Goal: Book appointment/travel/reservation

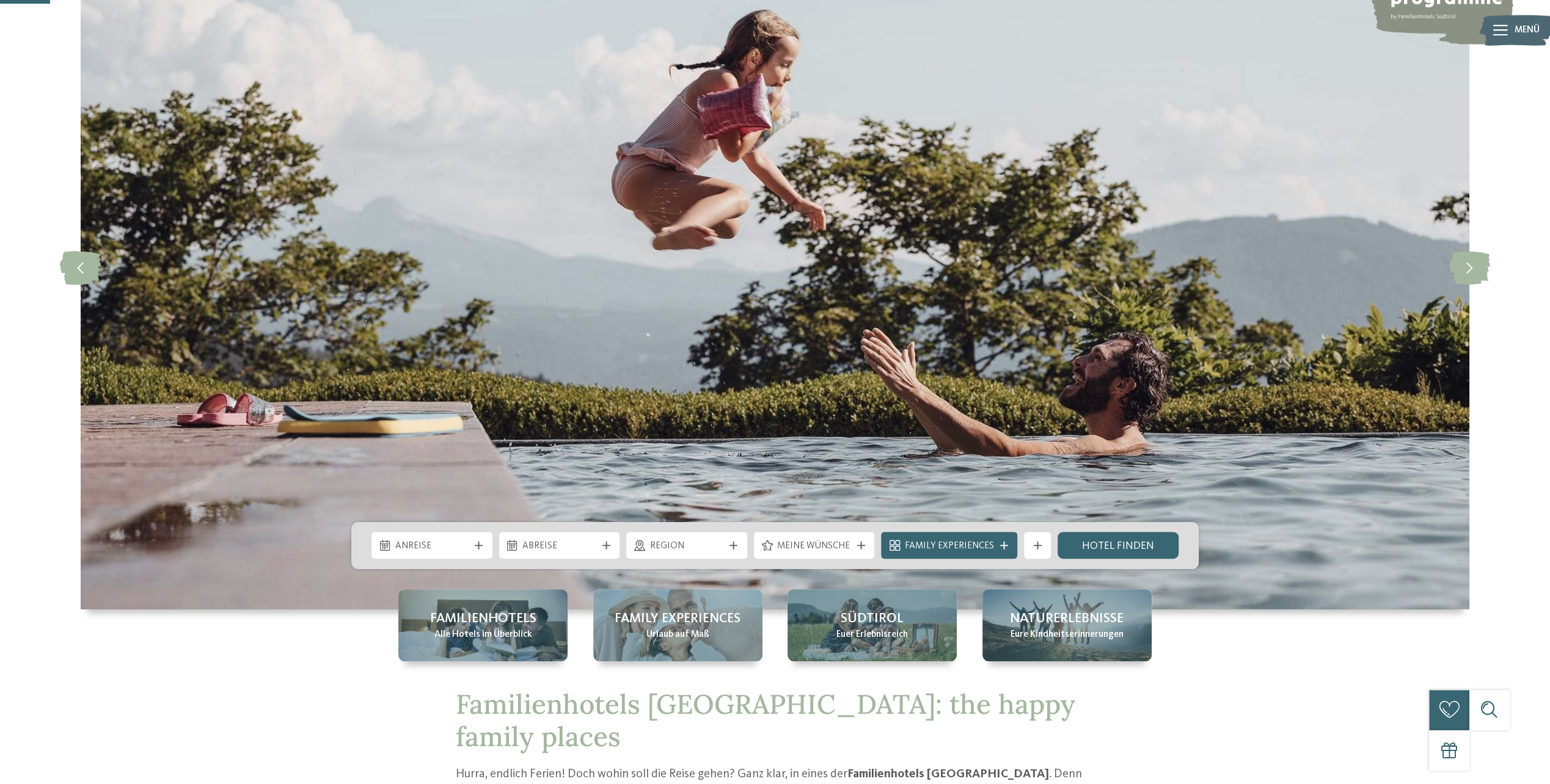
scroll to position [244, 0]
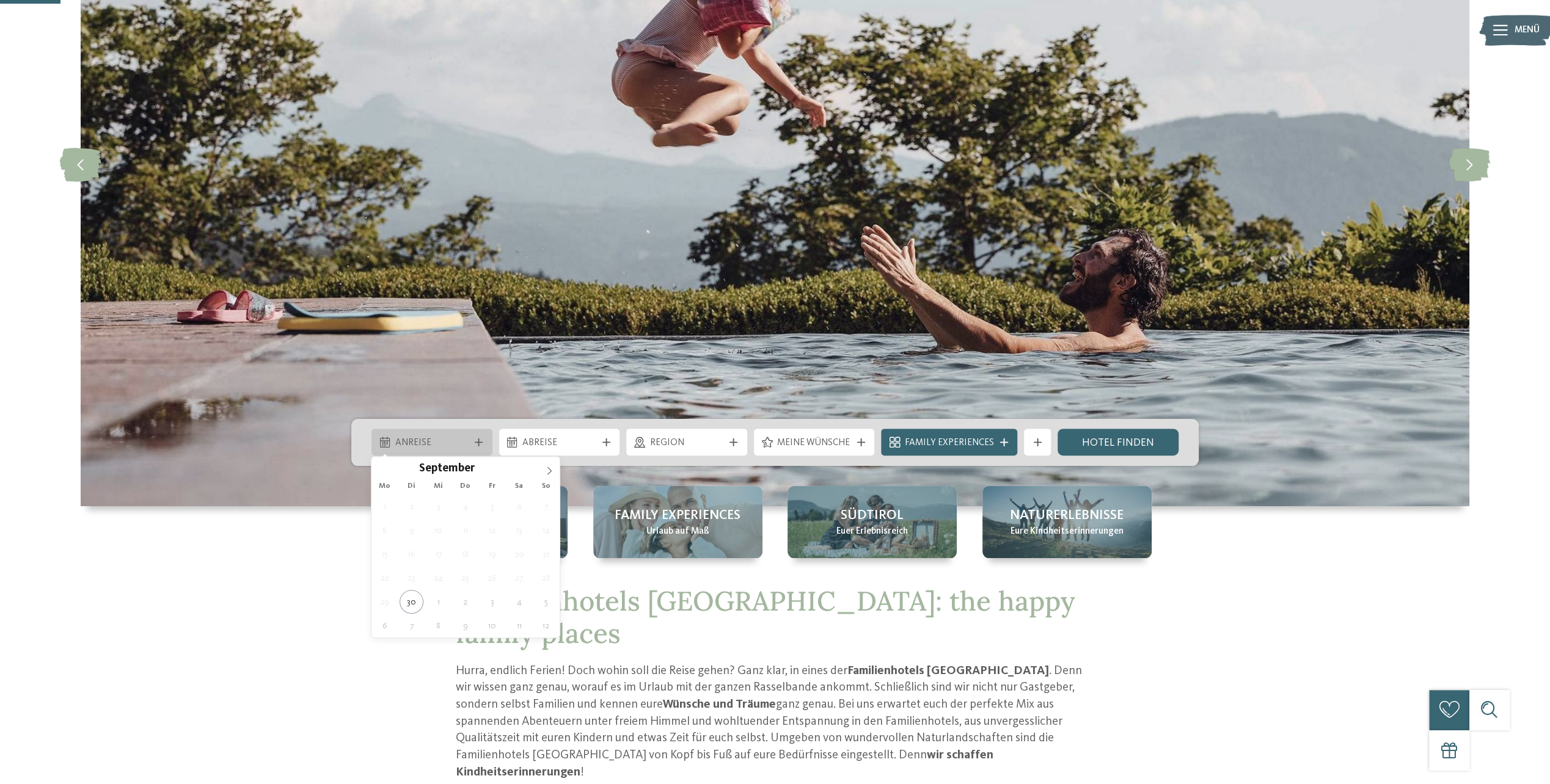
click at [413, 445] on span "Anreise" at bounding box center [432, 443] width 74 height 13
click at [550, 471] on icon at bounding box center [550, 471] width 9 height 9
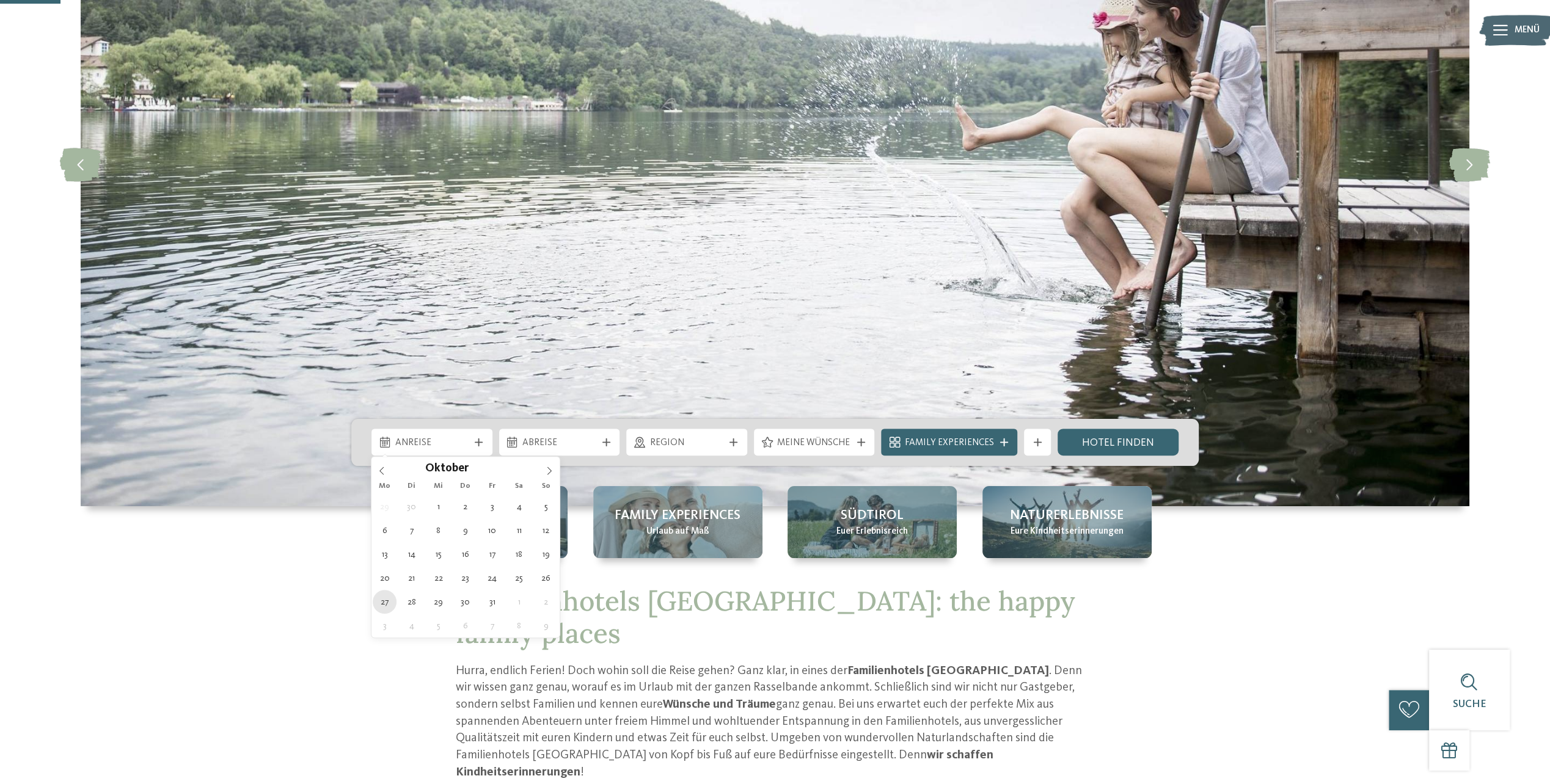
type div "27.10.2025"
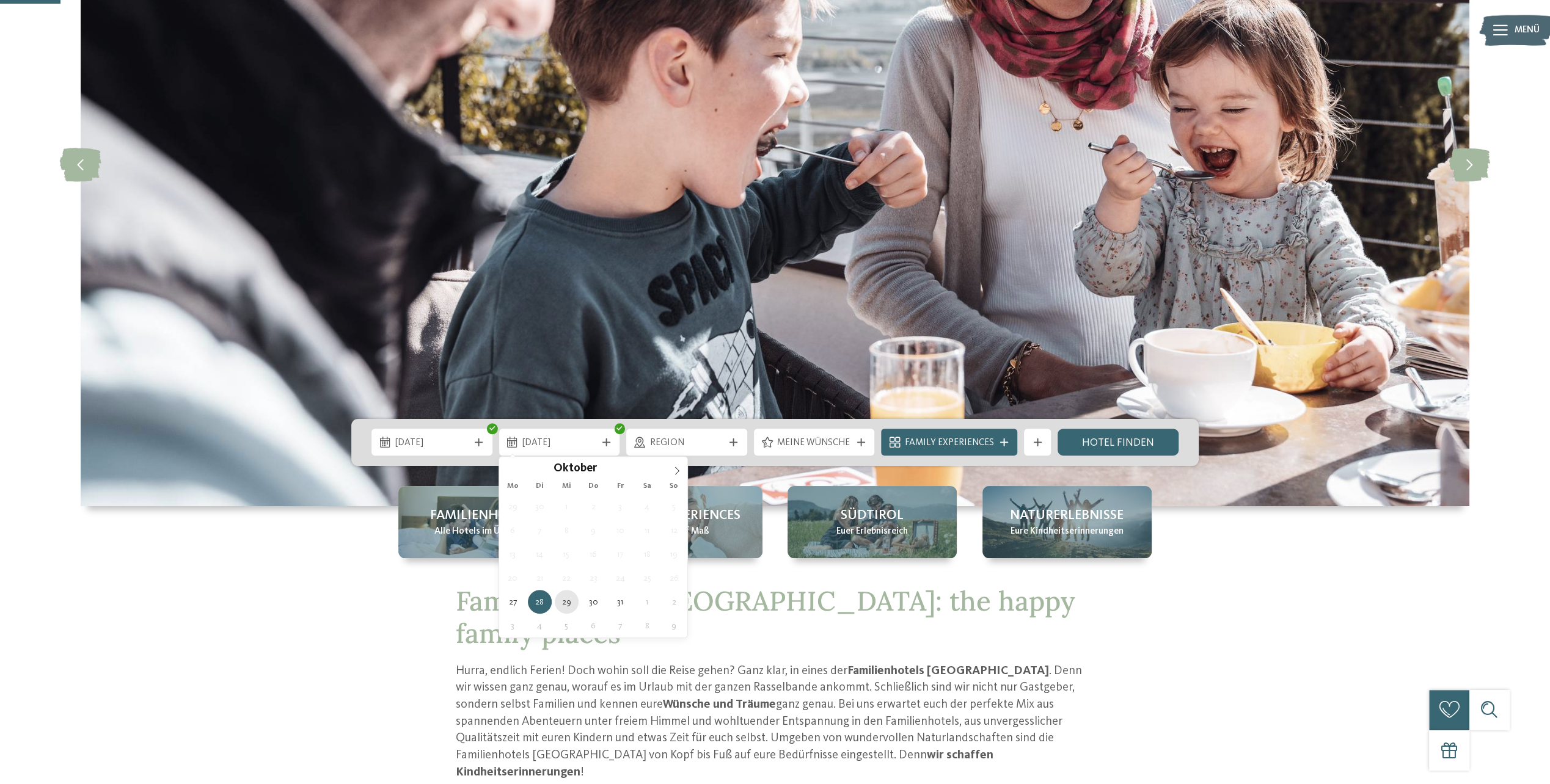
type div "29.10.2025"
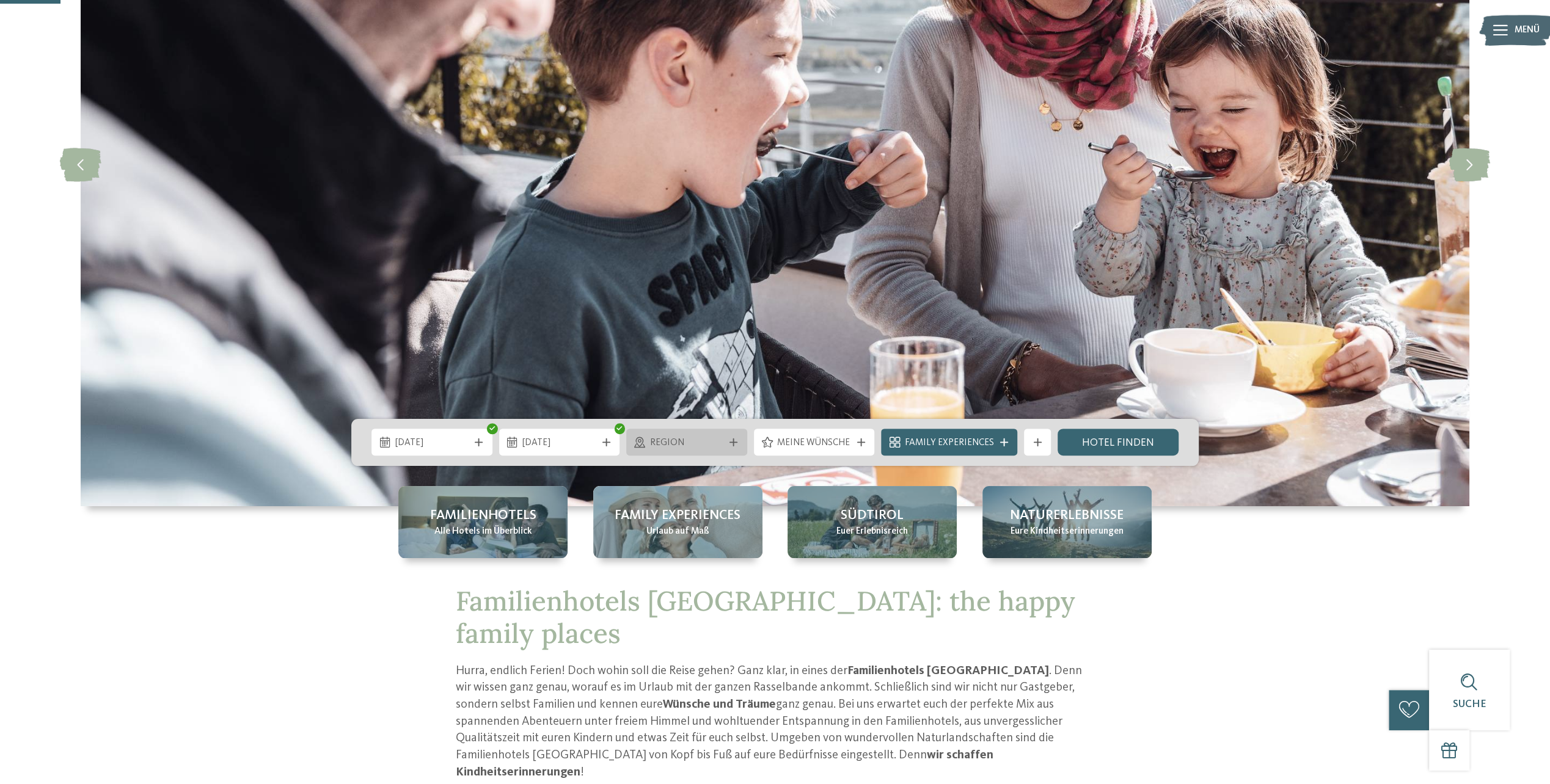
click at [700, 446] on span "Region" at bounding box center [687, 443] width 74 height 13
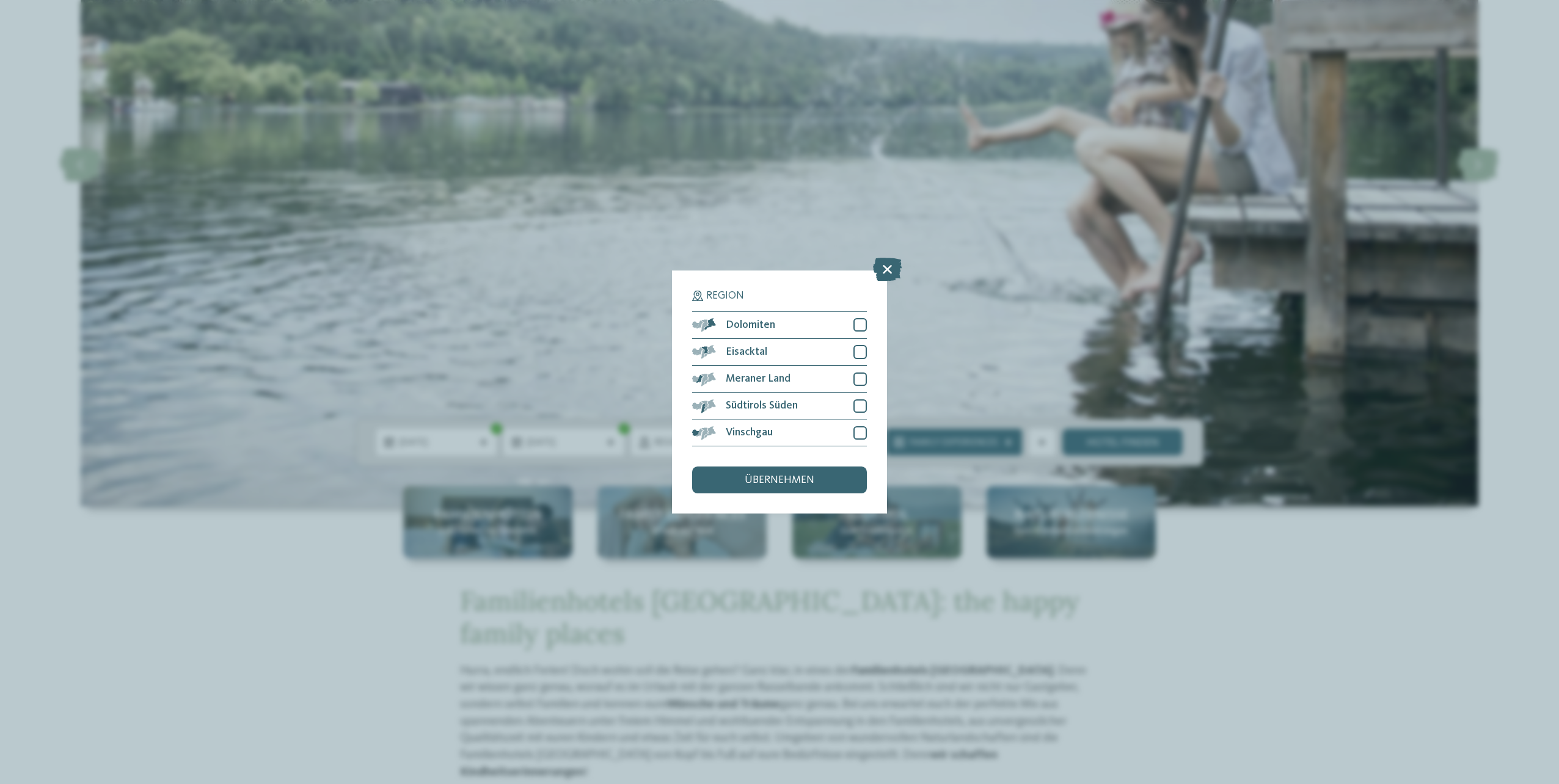
click at [1124, 677] on div "Region Dolomiten" at bounding box center [779, 392] width 1559 height 784
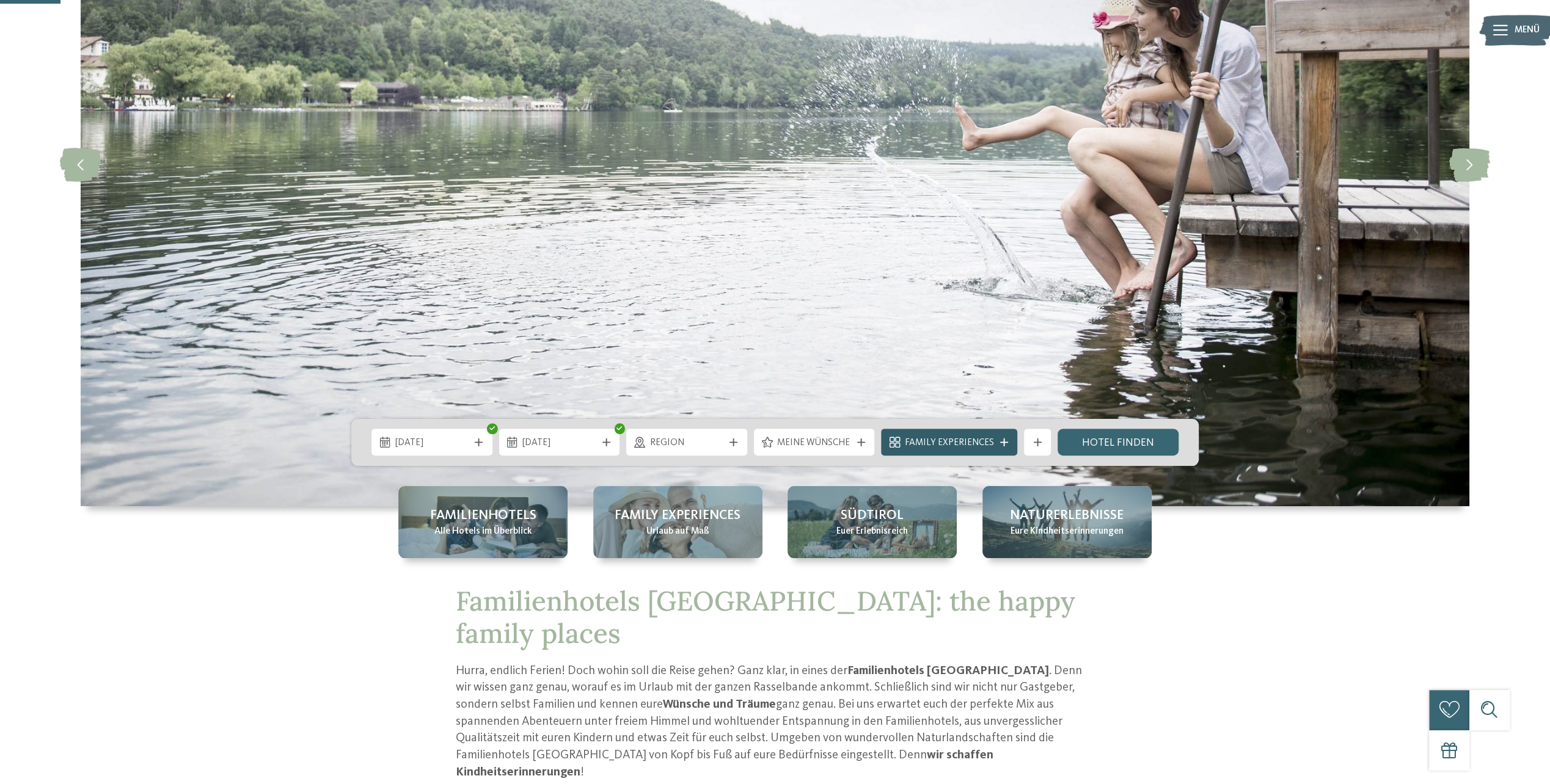
click at [964, 441] on span "Family Experiences" at bounding box center [949, 443] width 89 height 13
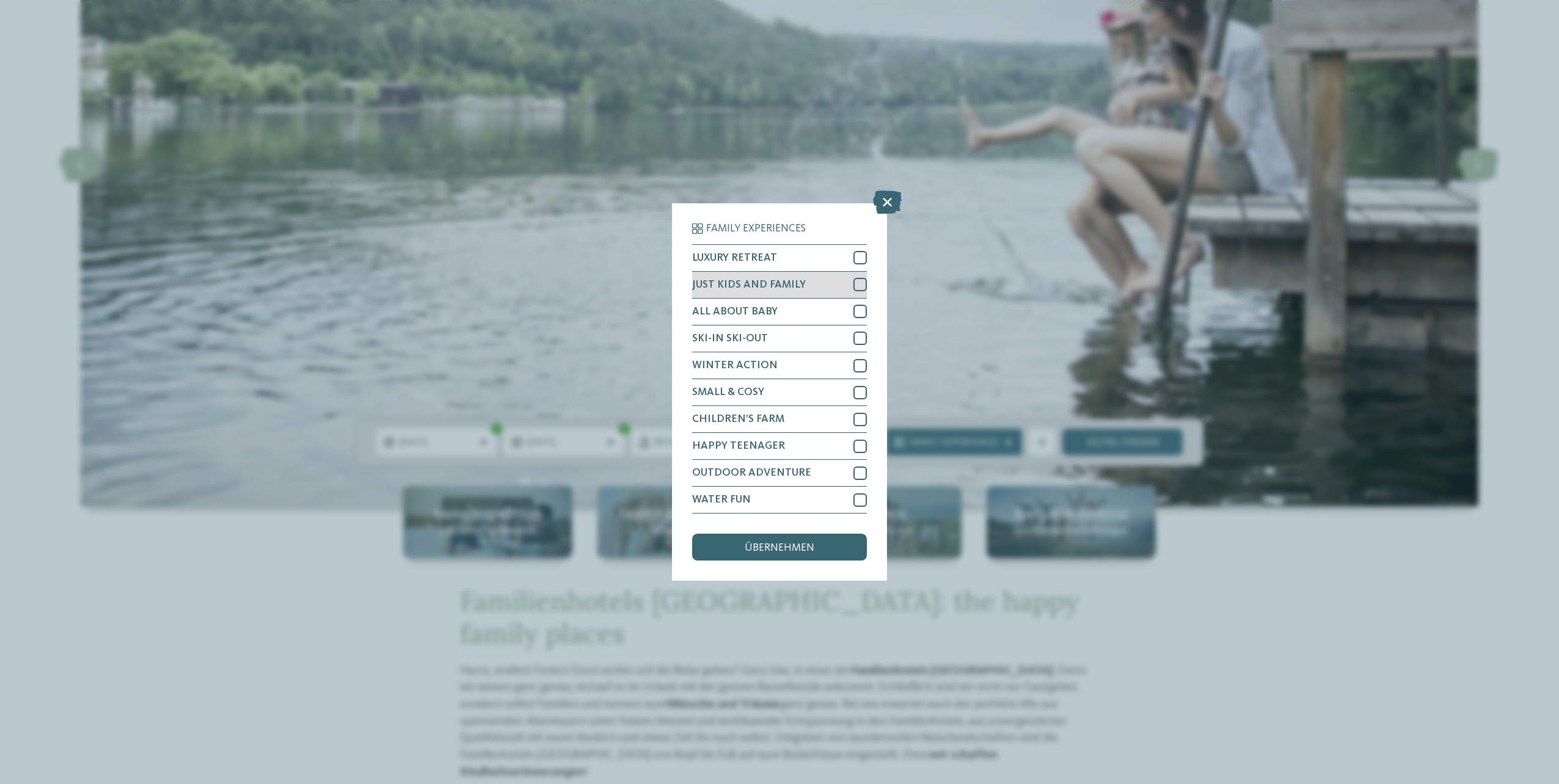
click at [865, 283] on div at bounding box center [859, 284] width 13 height 13
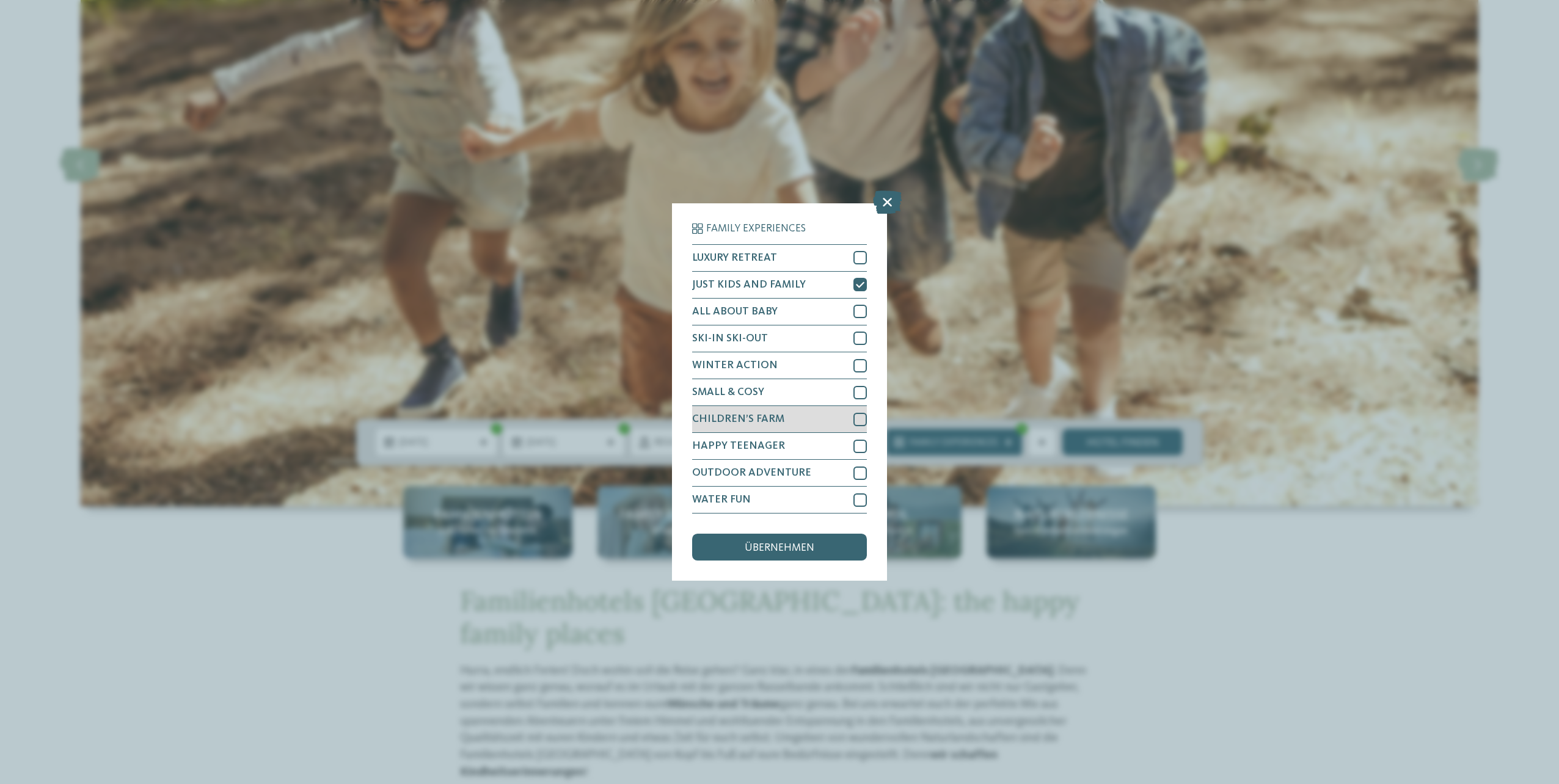
click at [864, 418] on div at bounding box center [859, 419] width 13 height 13
click at [864, 475] on div at bounding box center [859, 473] width 13 height 13
click at [865, 506] on div at bounding box center [859, 500] width 13 height 13
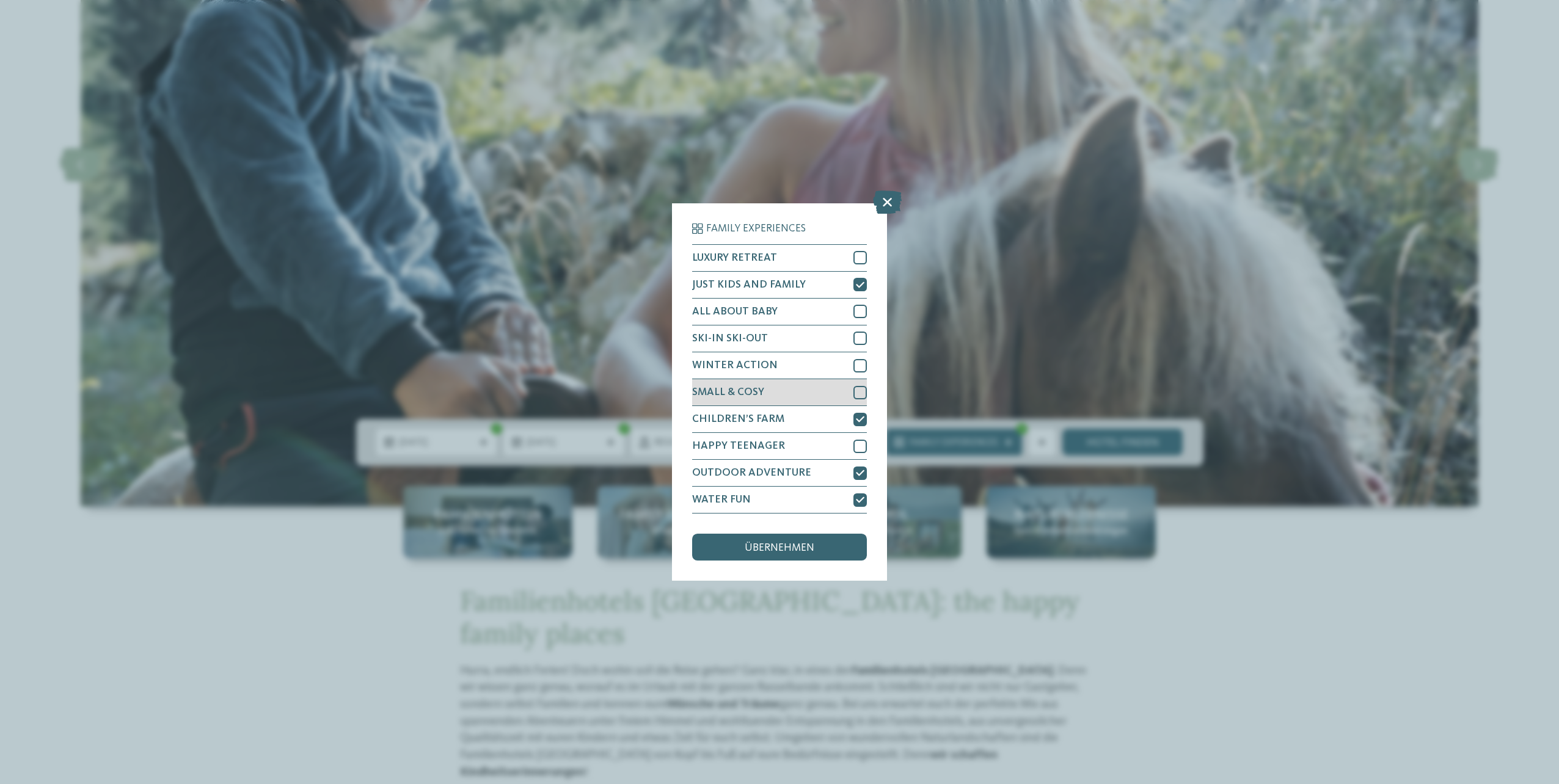
click at [863, 393] on div at bounding box center [859, 392] width 13 height 13
click at [833, 554] on div "übernehmen" at bounding box center [779, 547] width 175 height 27
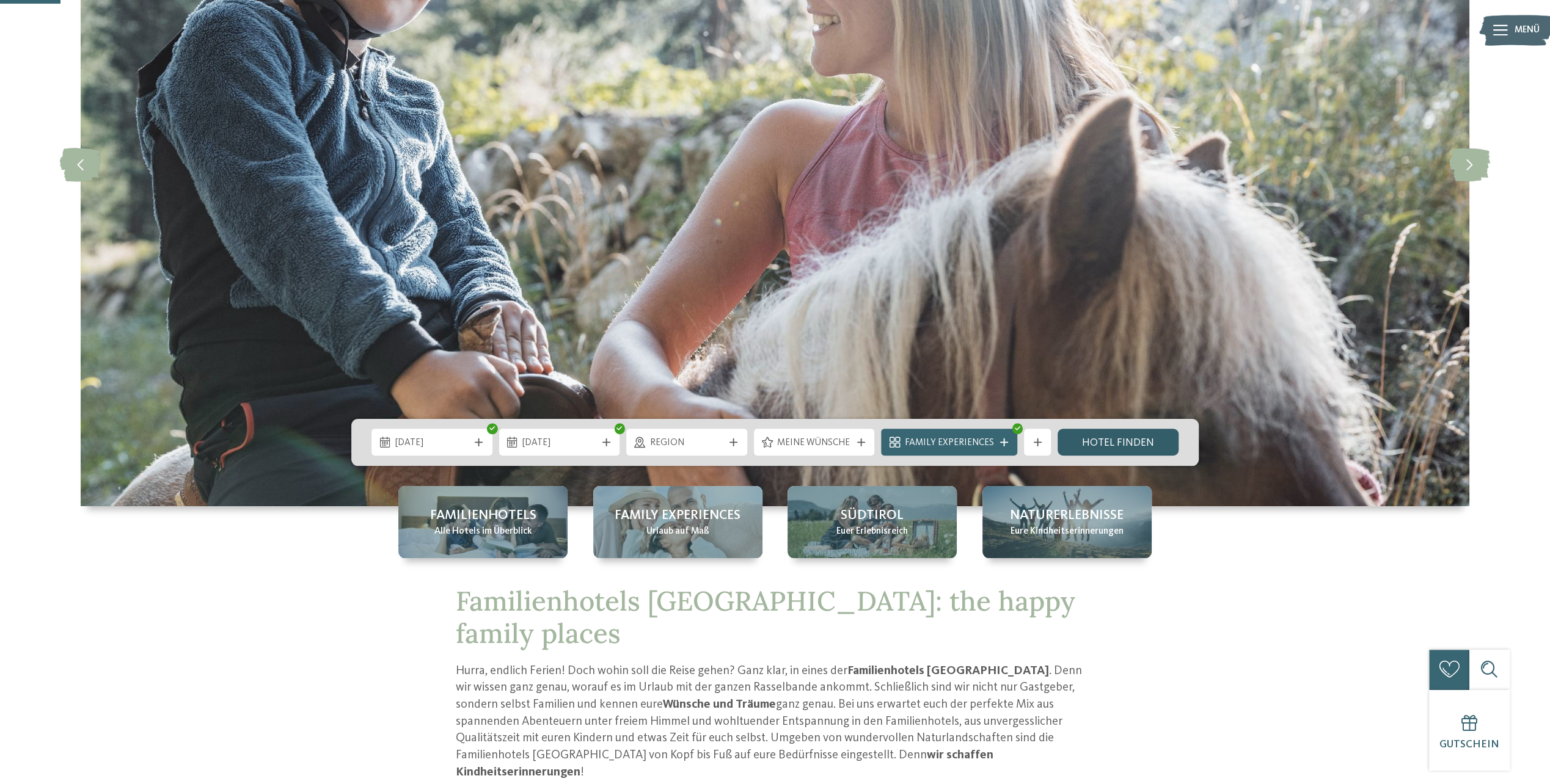
click at [1125, 437] on link "Hotel finden" at bounding box center [1118, 442] width 121 height 27
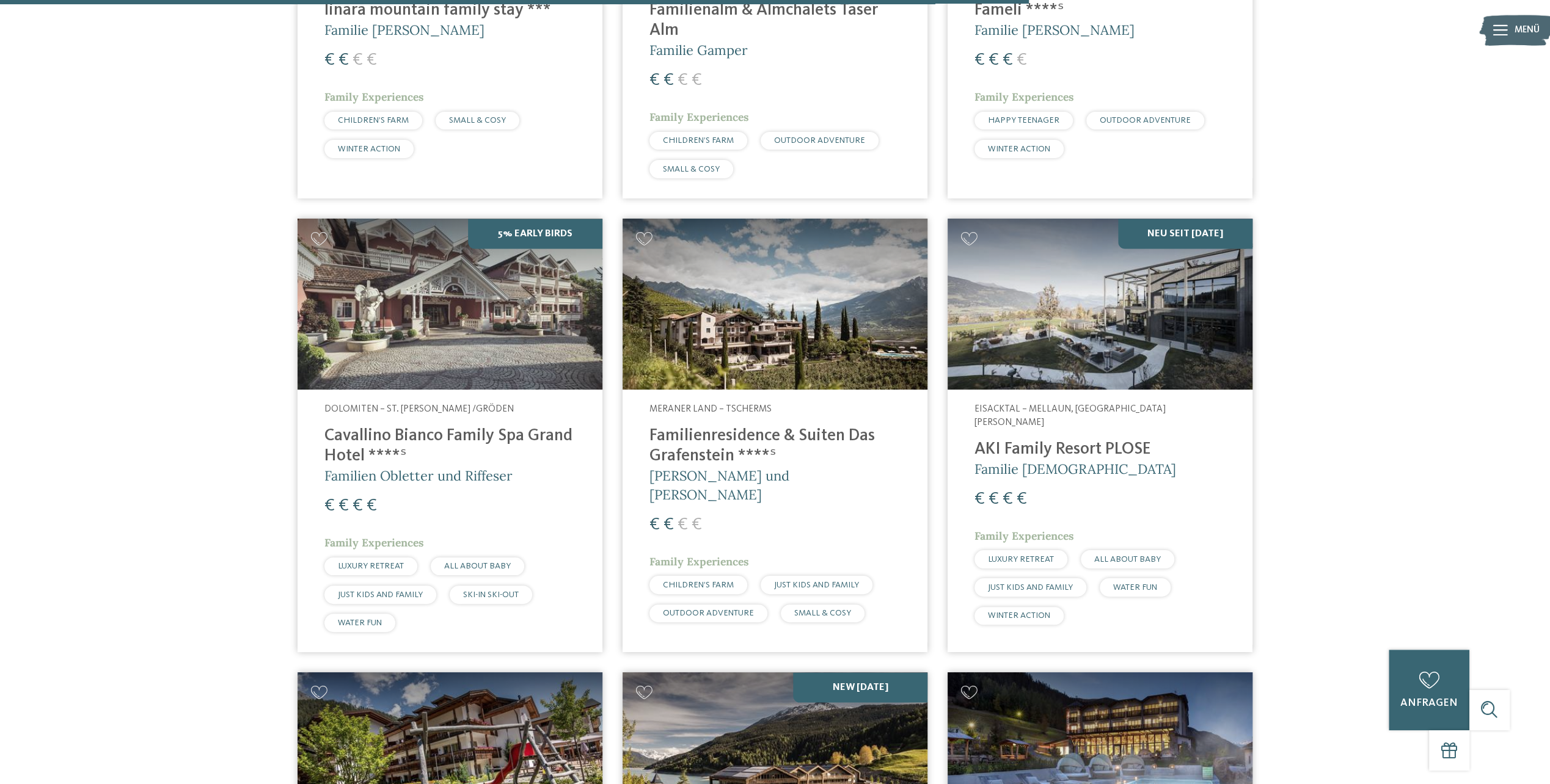
scroll to position [2096, 0]
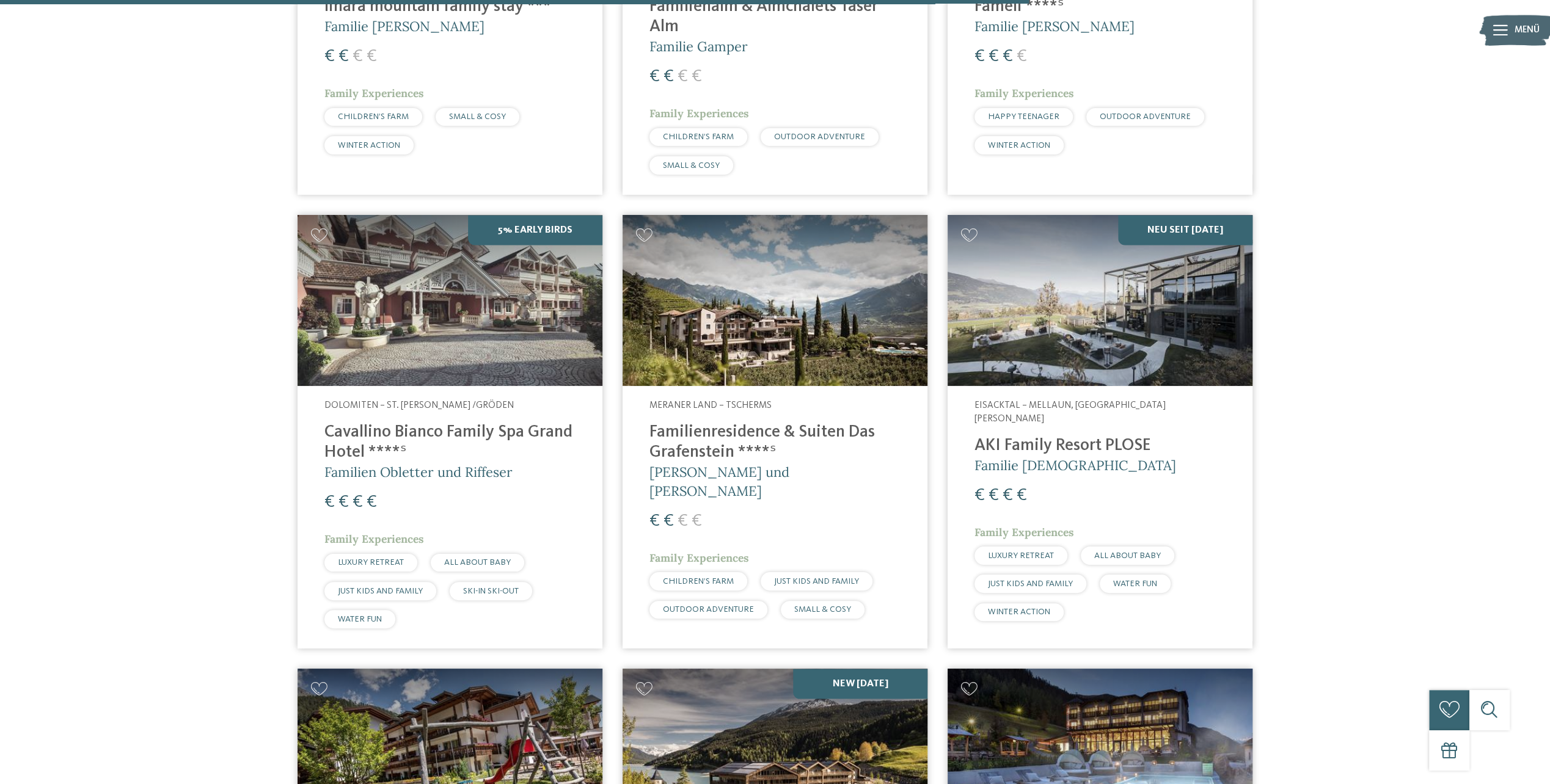
click at [1091, 308] on img at bounding box center [1100, 301] width 305 height 172
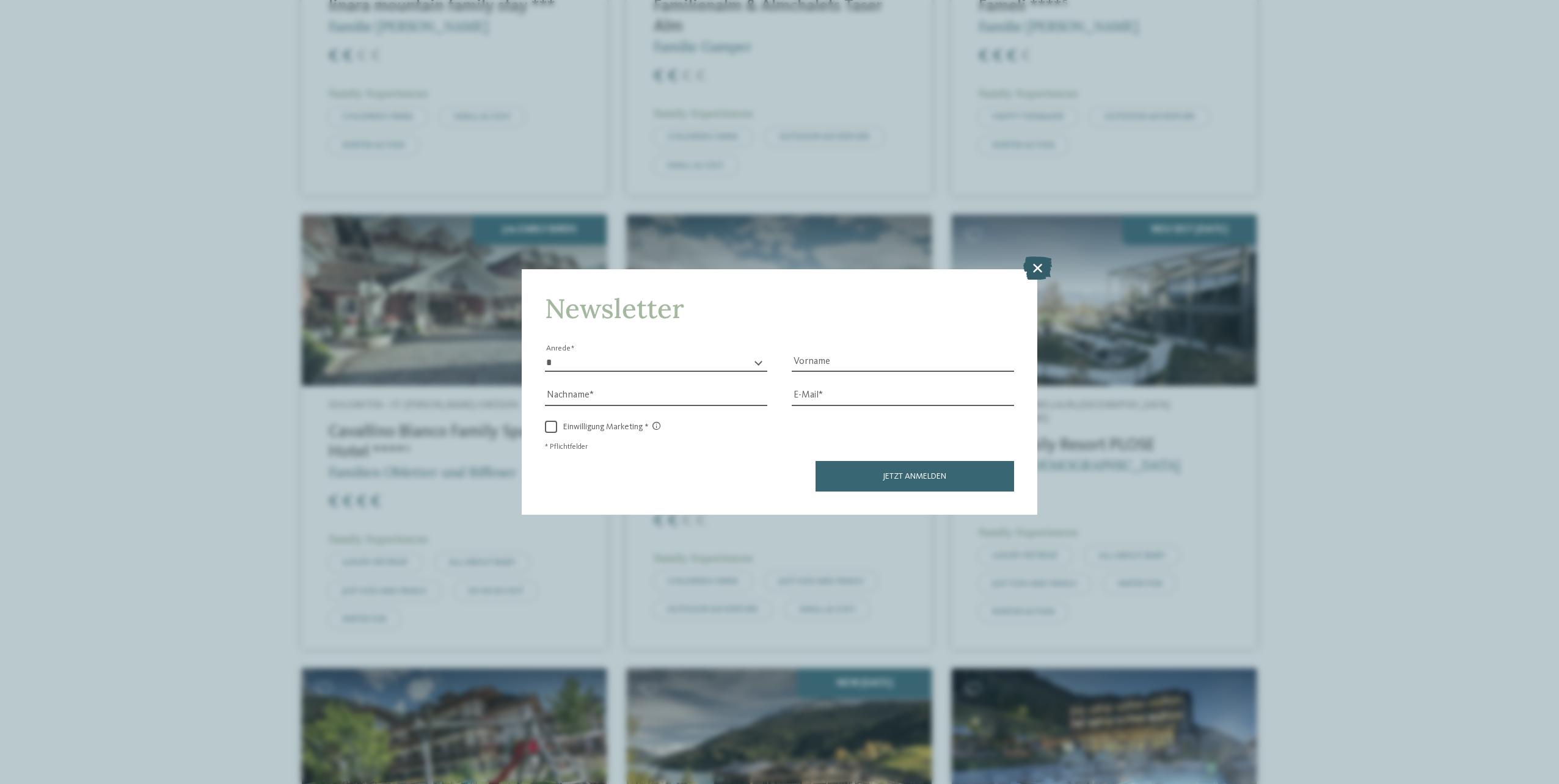
click at [1034, 265] on icon at bounding box center [1038, 268] width 29 height 23
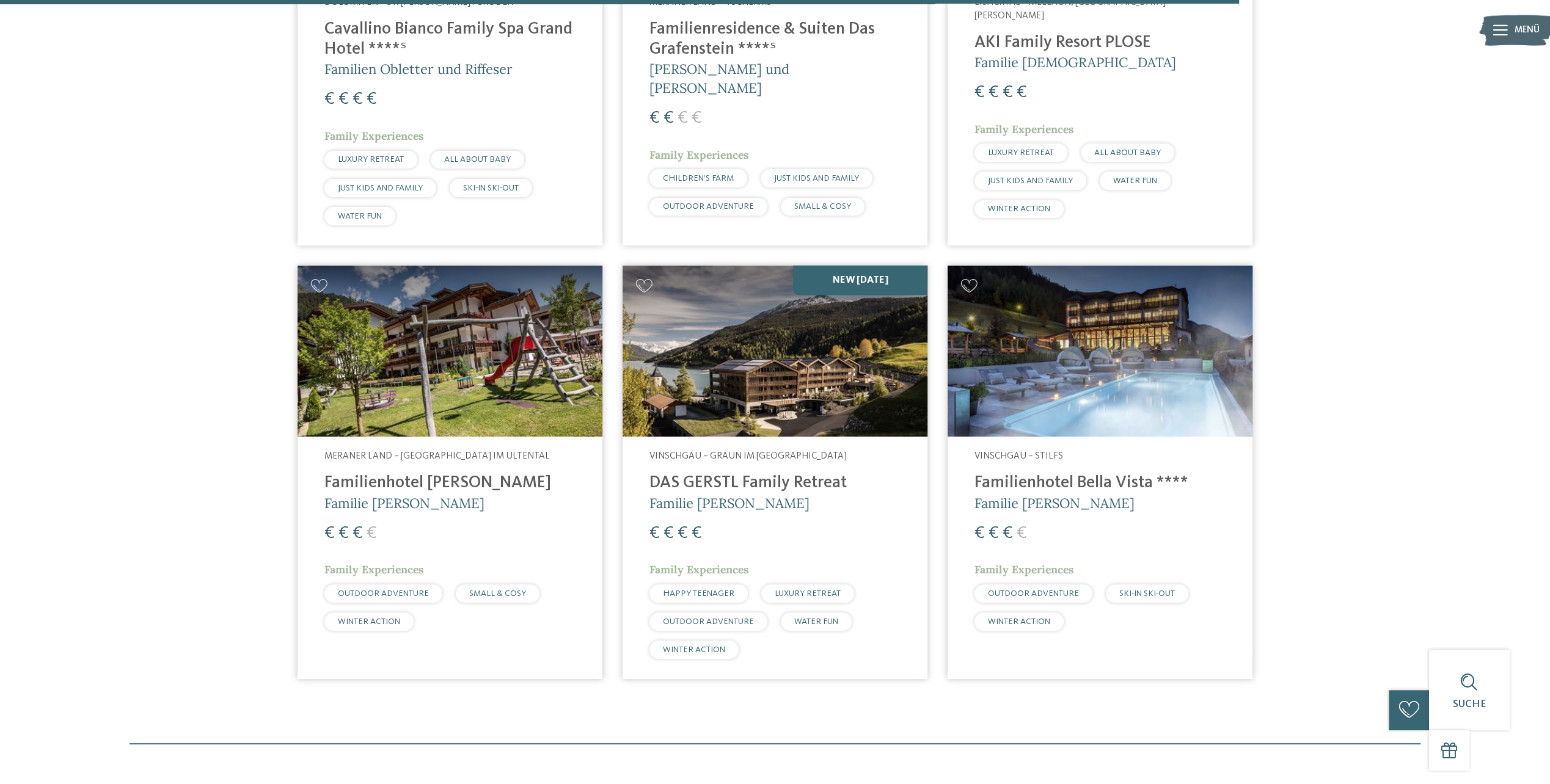
scroll to position [2523, 0]
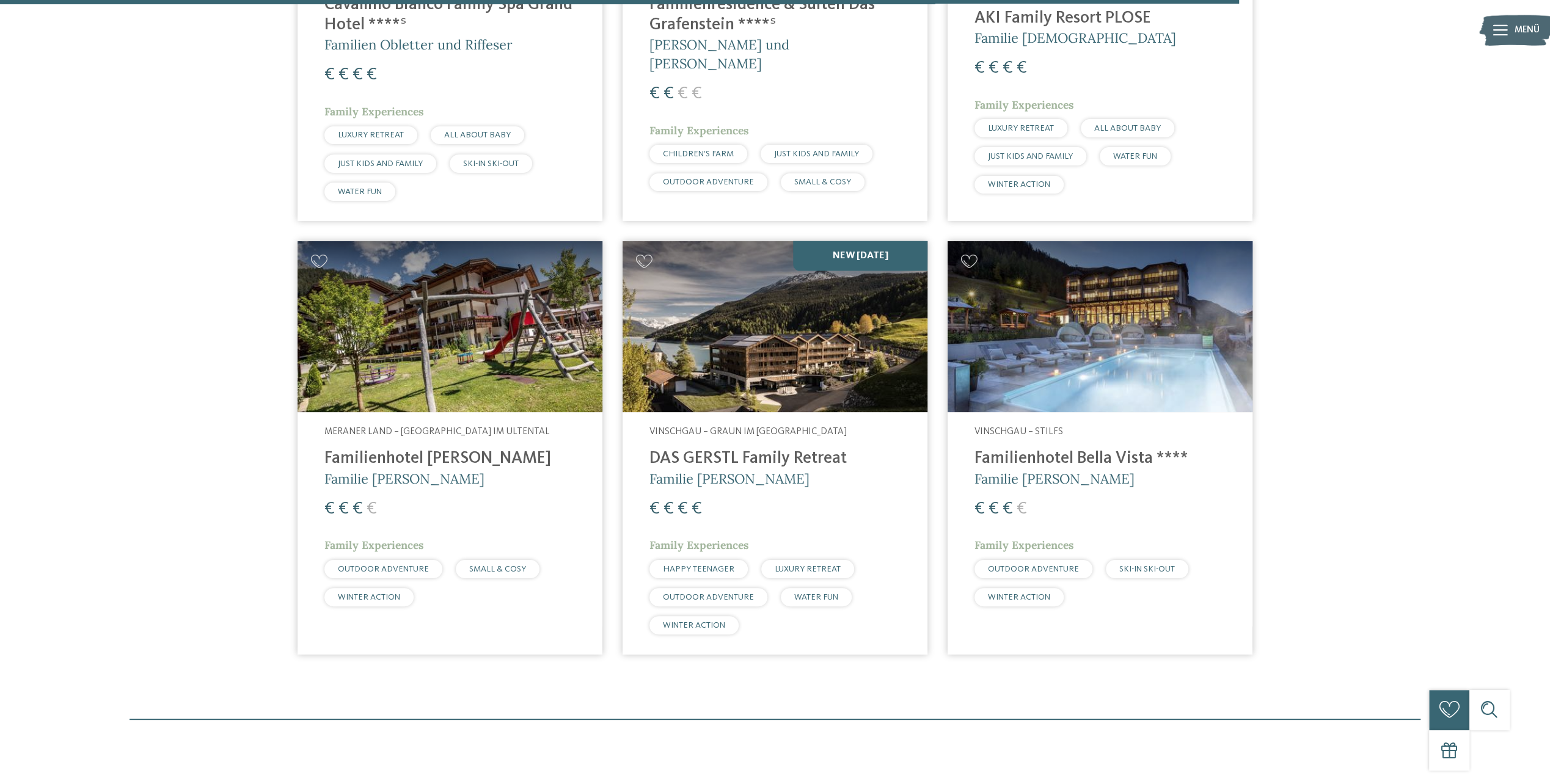
click at [745, 370] on img at bounding box center [775, 327] width 305 height 172
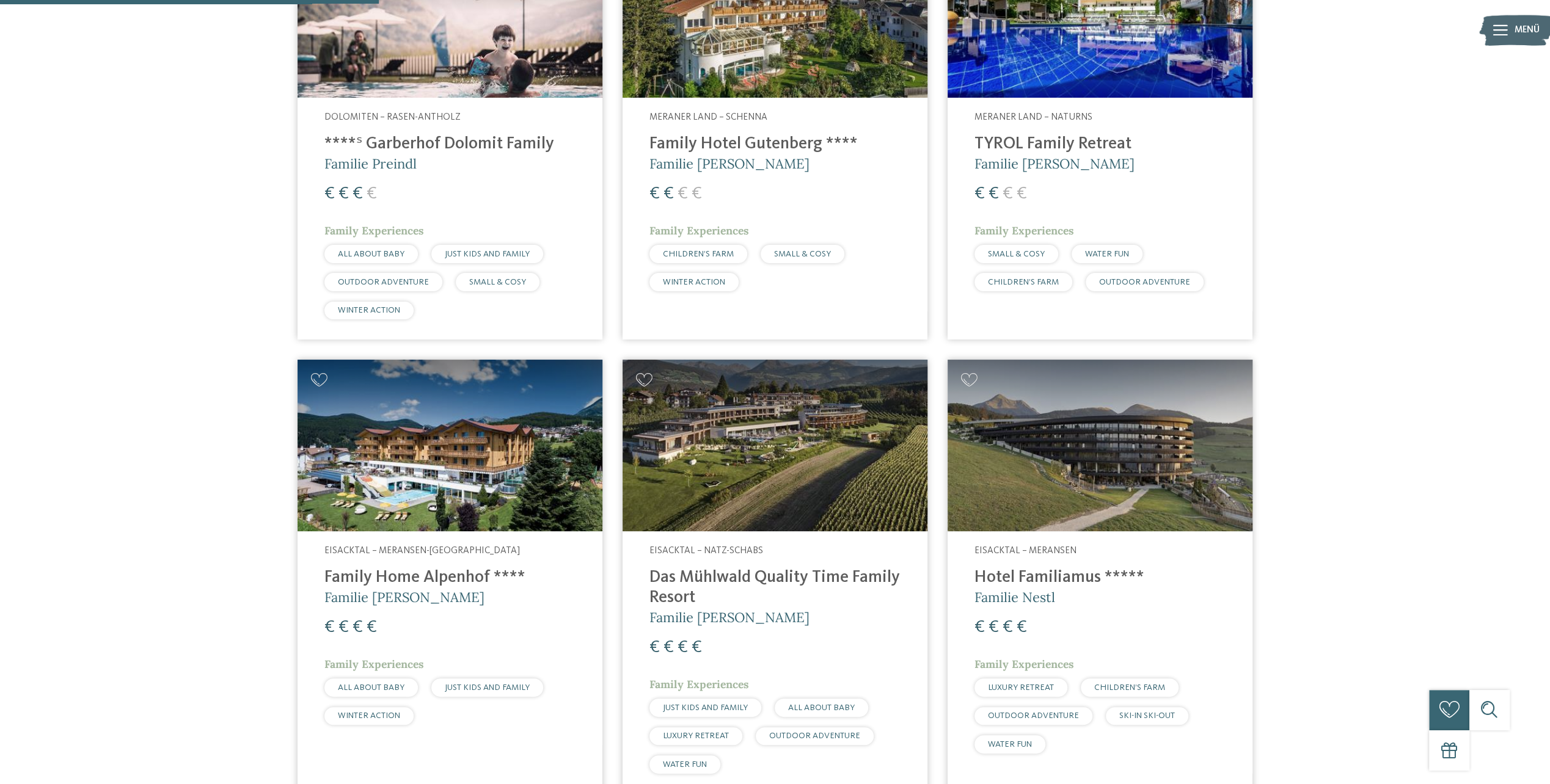
scroll to position [0, 0]
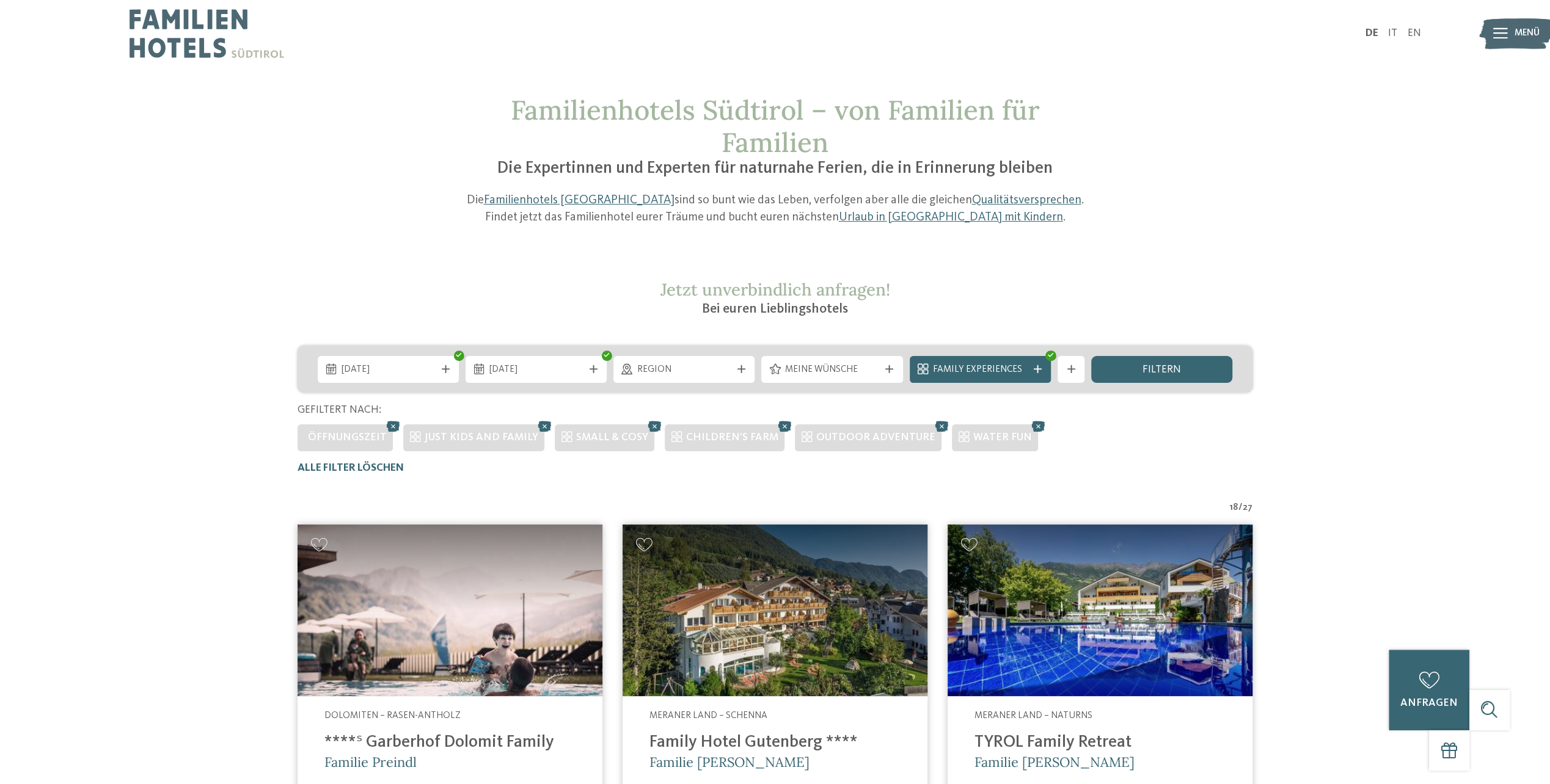
click at [649, 377] on div "Region" at bounding box center [684, 369] width 141 height 27
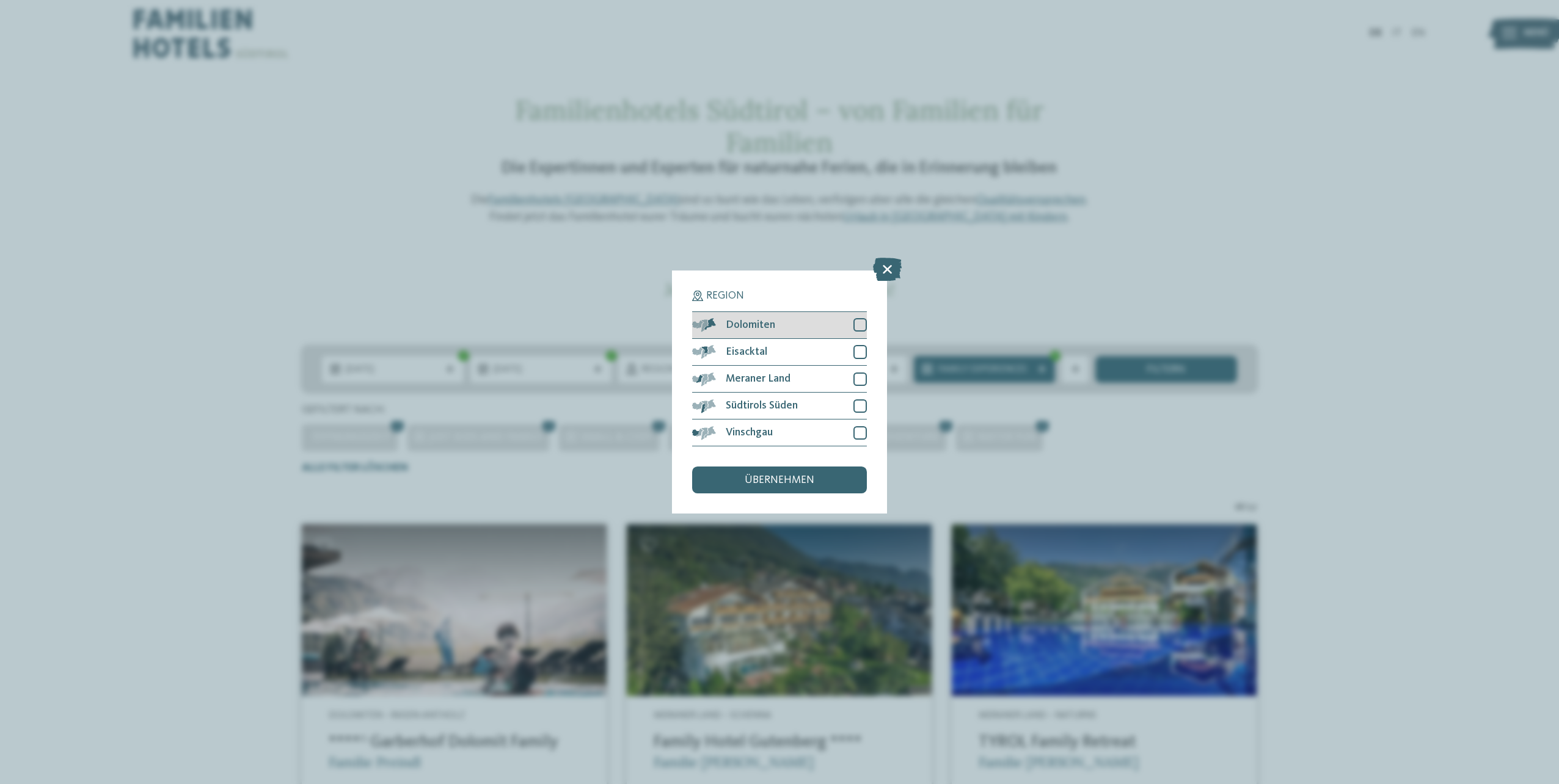
click at [787, 325] on div "Dolomiten" at bounding box center [779, 325] width 175 height 27
click at [816, 489] on div "übernehmen" at bounding box center [779, 480] width 175 height 27
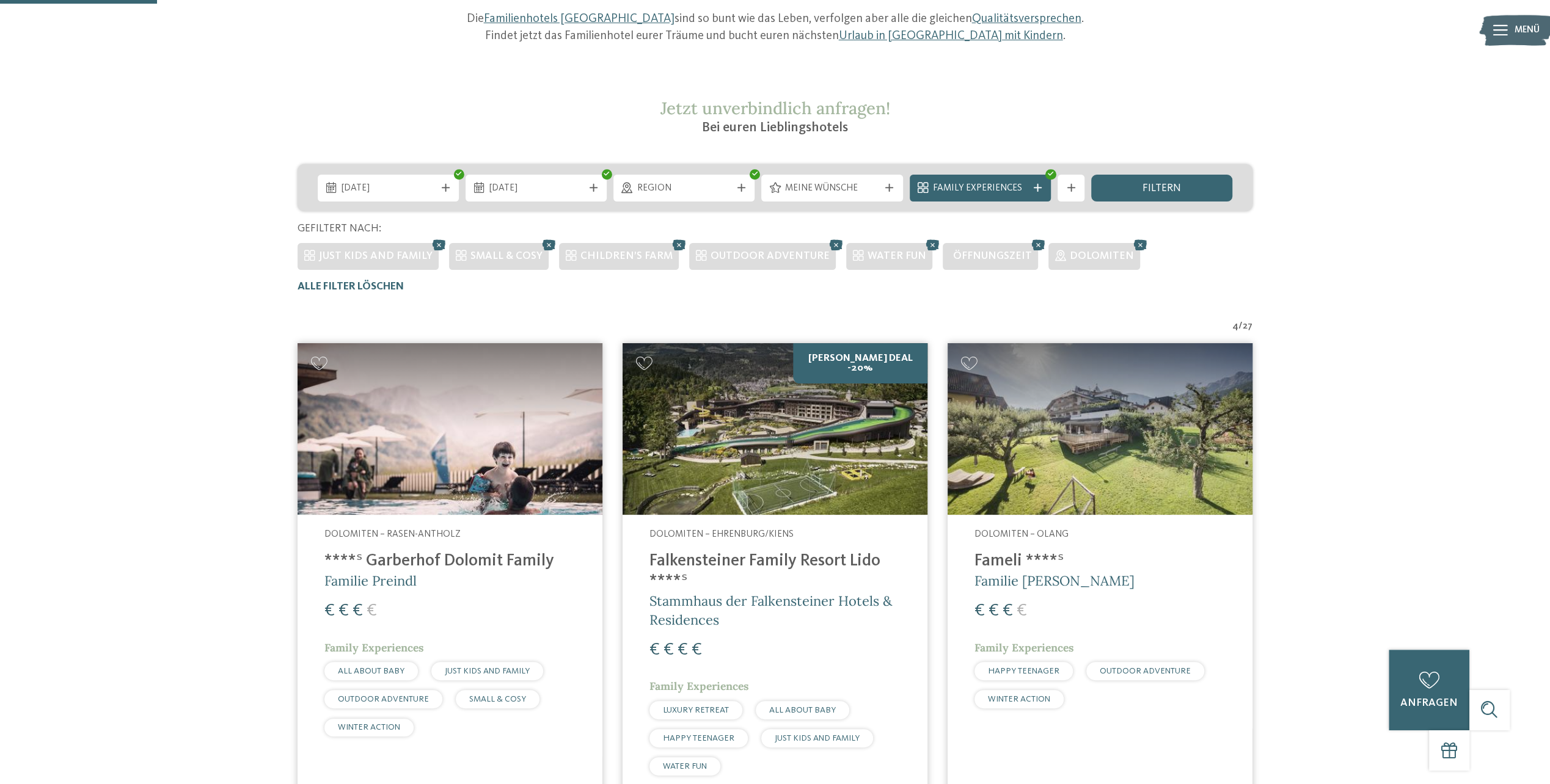
scroll to position [142, 0]
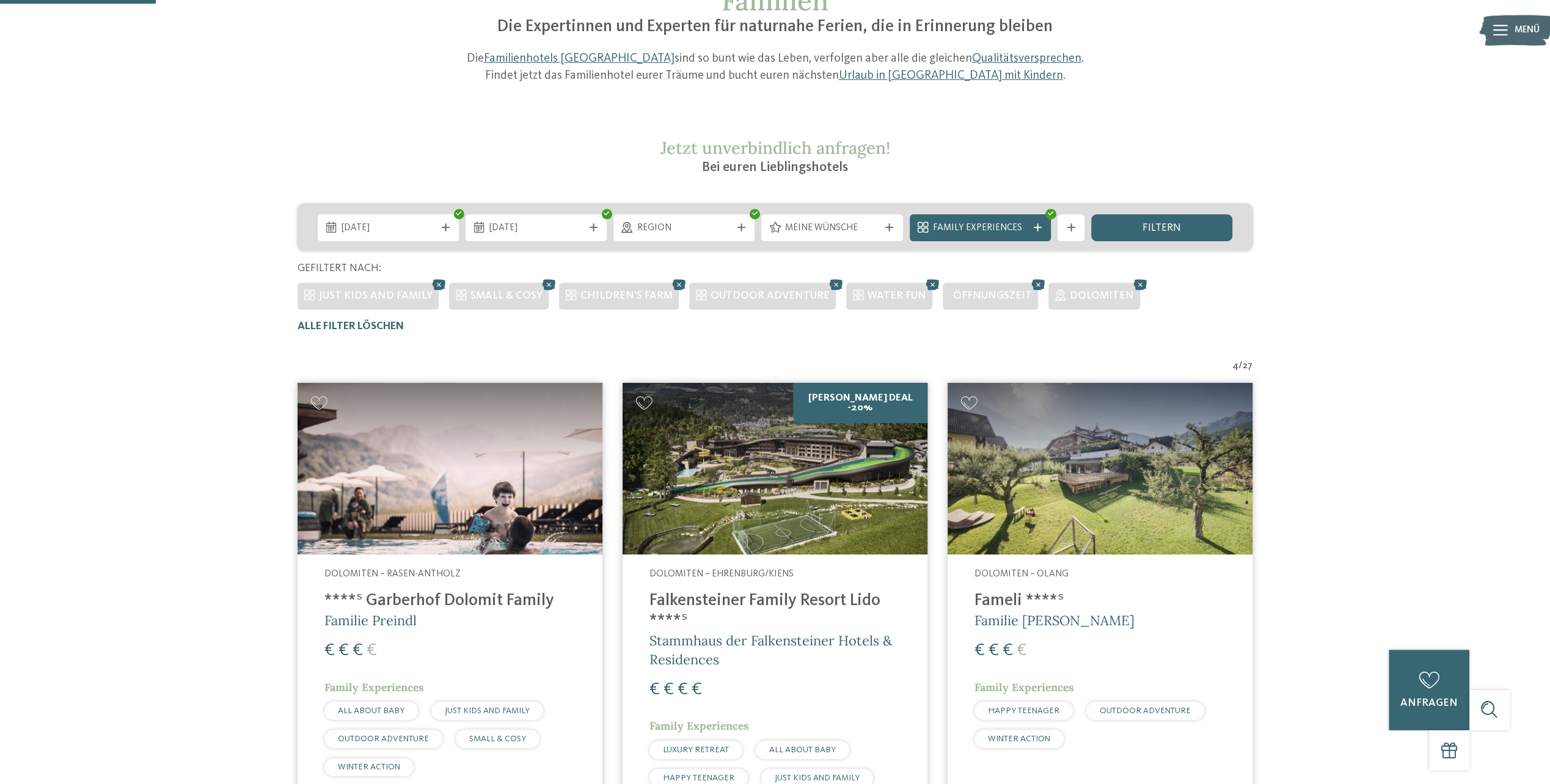
click at [466, 491] on img at bounding box center [449, 469] width 305 height 172
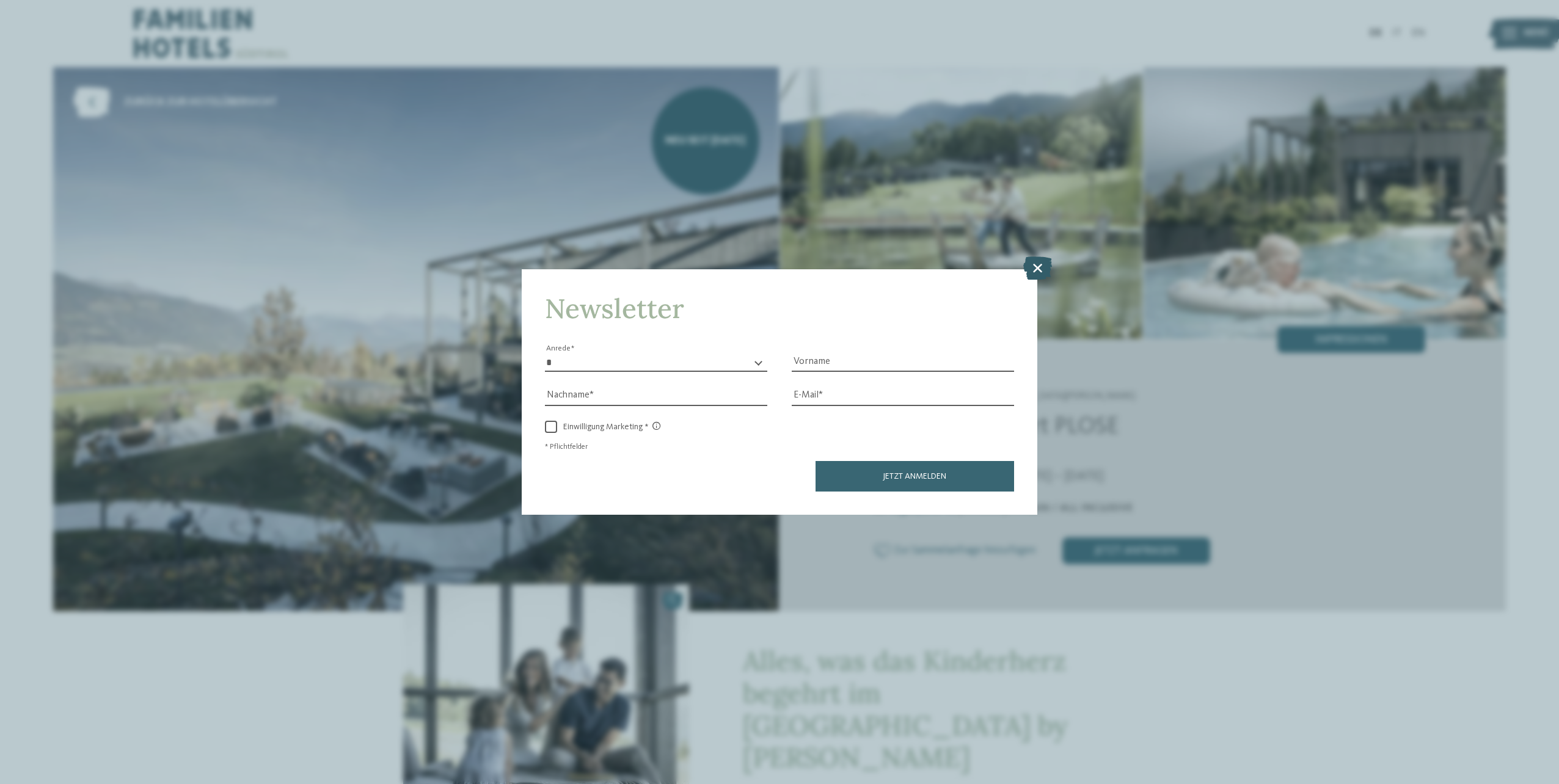
click at [1039, 265] on icon at bounding box center [1038, 268] width 29 height 23
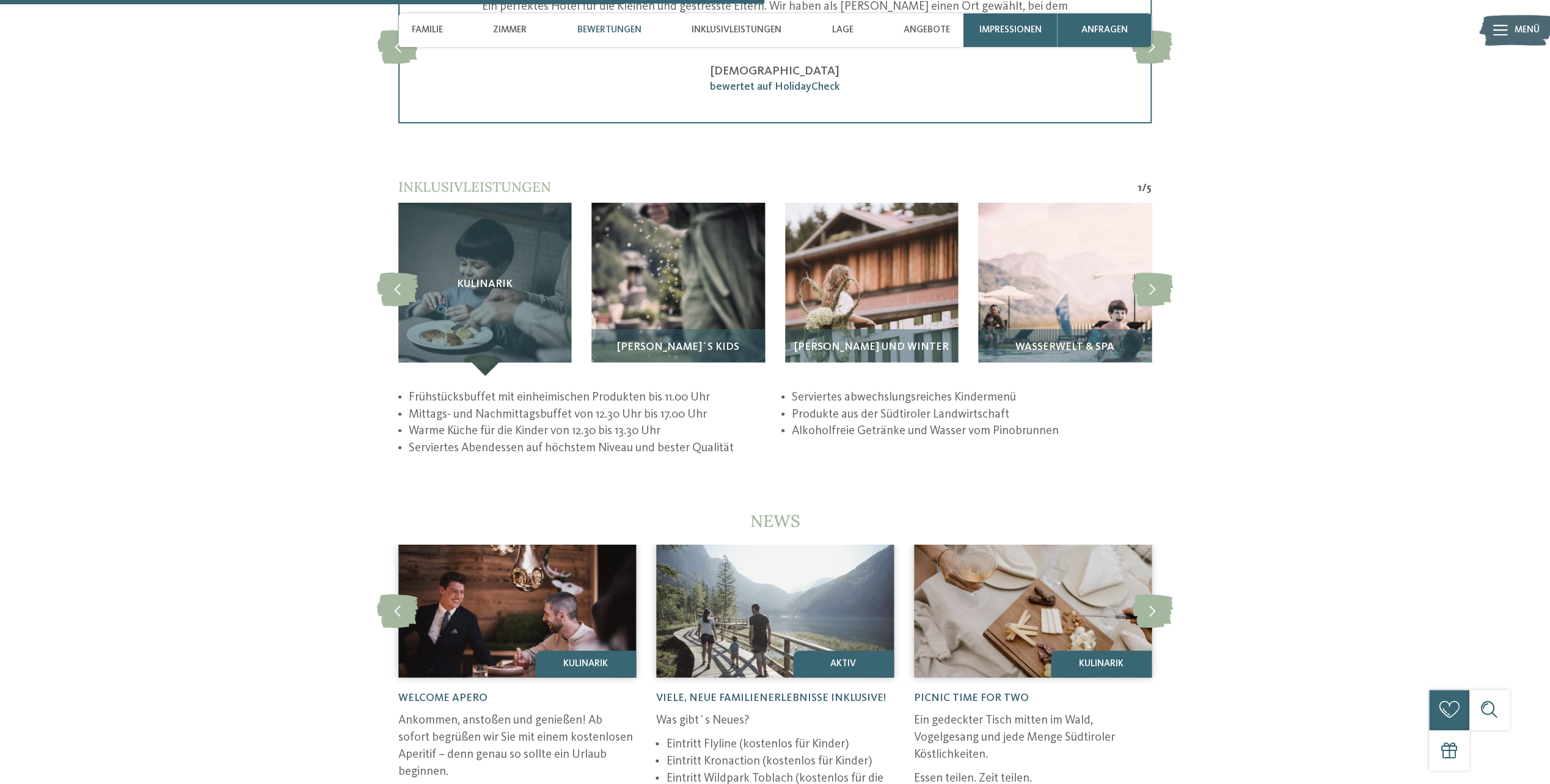
scroll to position [2626, 0]
click at [1067, 315] on img at bounding box center [1065, 289] width 173 height 173
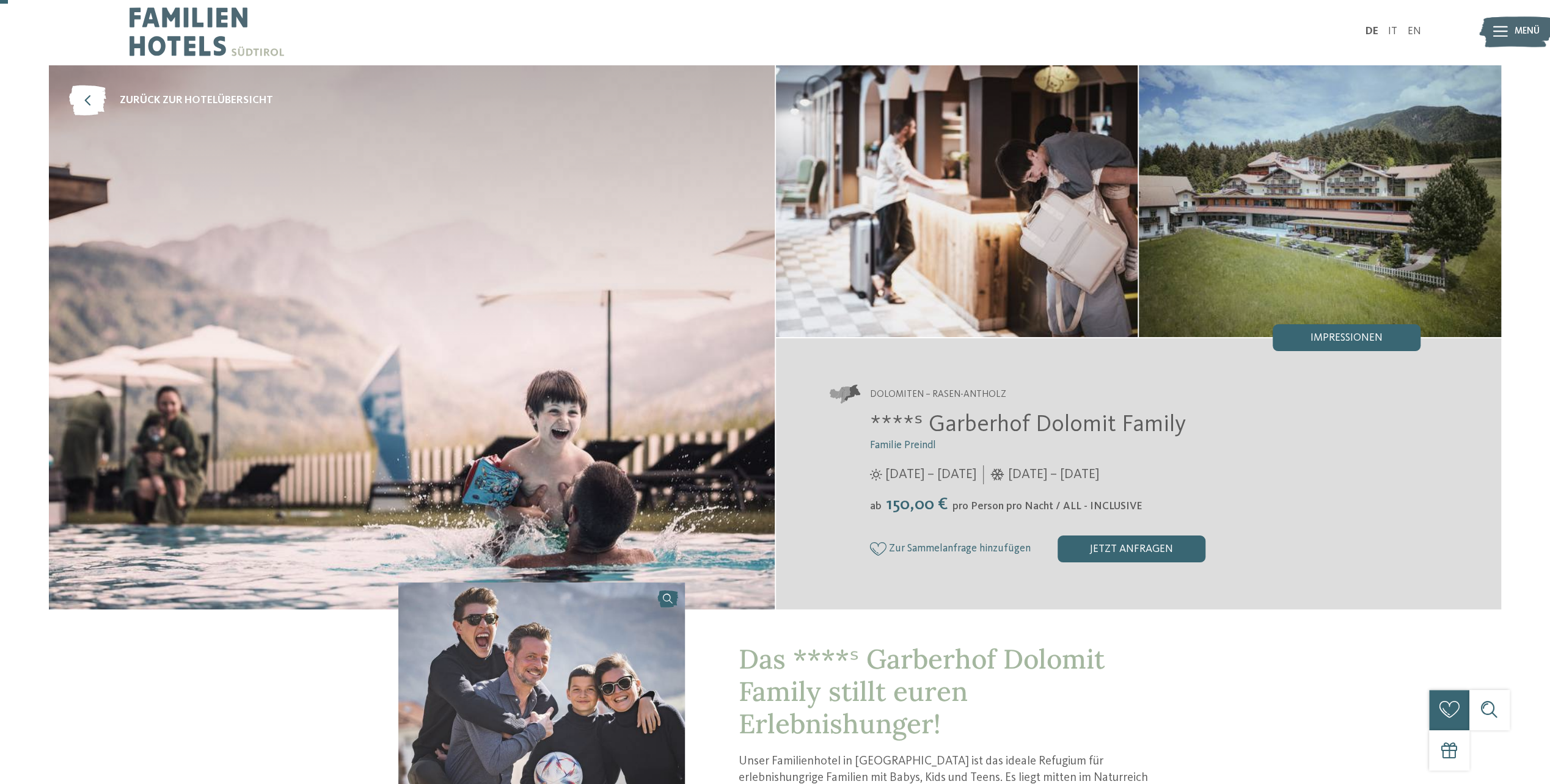
scroll to position [0, 0]
